Goal: Task Accomplishment & Management: Use online tool/utility

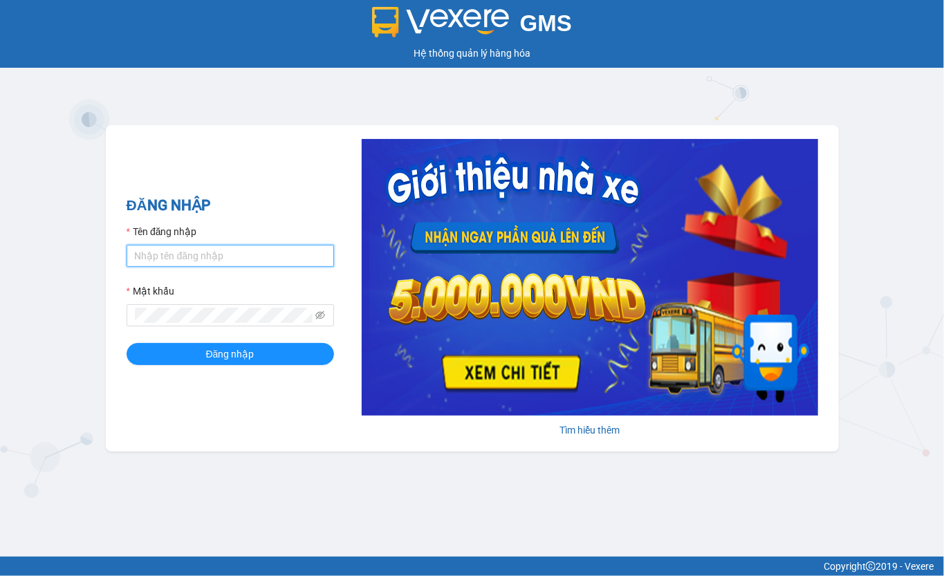
click at [281, 256] on input "Tên đăng nhập" at bounding box center [231, 256] width 208 height 22
type input "maiphuong.lienhung"
click at [198, 327] on form "Tên đăng nhập maiphuong.lienhung Mật khẩu Đăng nhập" at bounding box center [231, 294] width 208 height 141
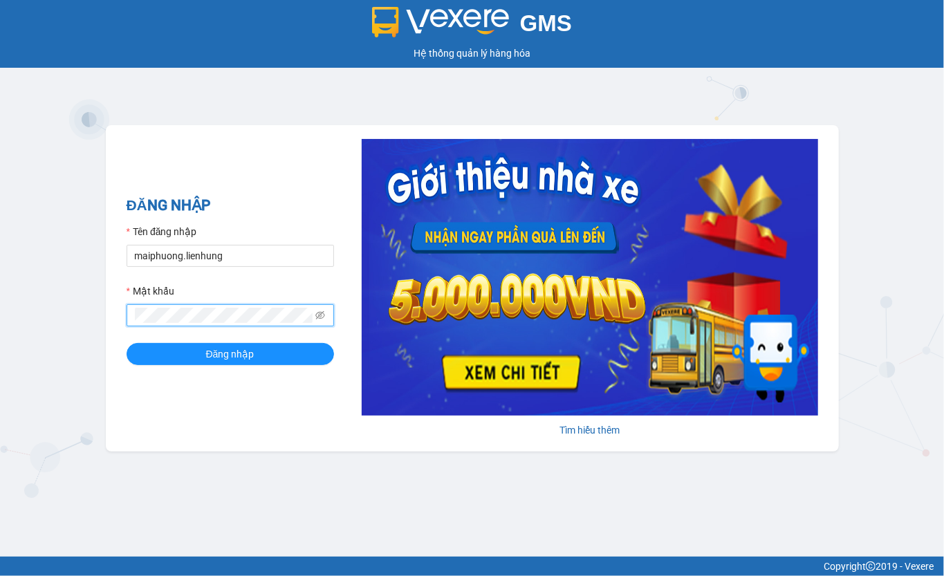
click at [127, 343] on button "Đăng nhập" at bounding box center [231, 354] width 208 height 22
